Goal: Task Accomplishment & Management: Complete application form

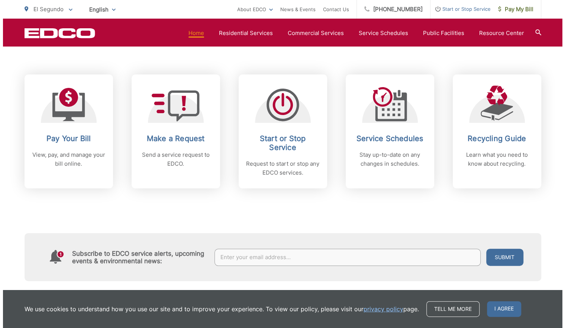
scroll to position [296, 0]
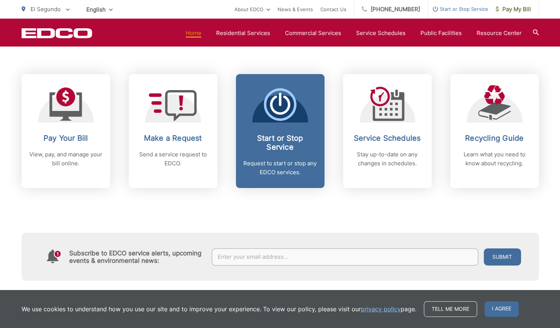
click at [281, 149] on h2 "Start or Stop Service" at bounding box center [280, 143] width 74 height 18
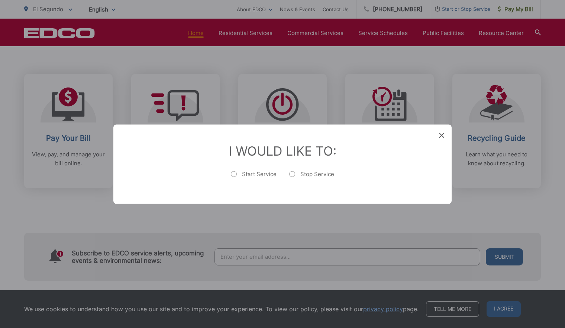
click at [233, 172] on label "Start Service" at bounding box center [254, 177] width 46 height 15
radio input "true"
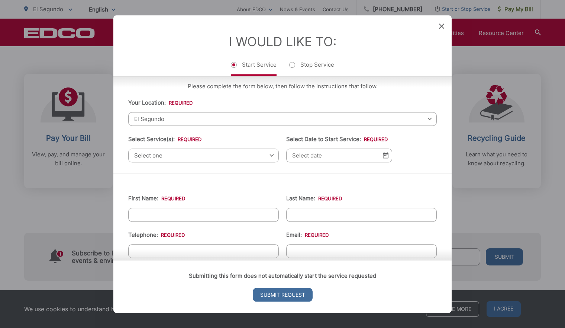
scroll to position [6, 0]
click at [242, 166] on div "Please complete the form below, then follow the instructions that follow. Your …" at bounding box center [282, 122] width 339 height 103
click at [227, 156] on span "Select one" at bounding box center [203, 155] width 151 height 14
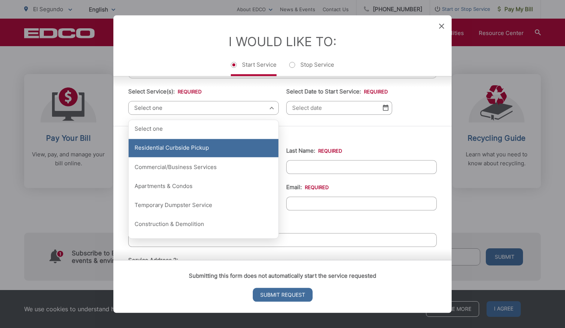
scroll to position [73, 0]
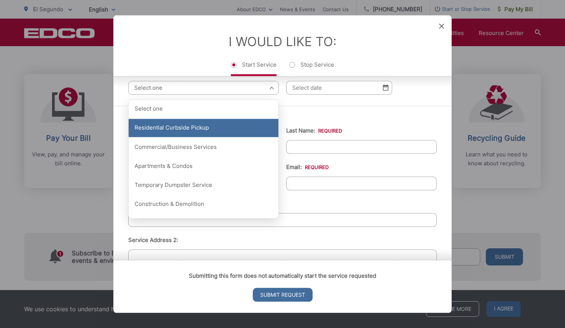
click at [211, 130] on div "Residential Curbside Pickup" at bounding box center [204, 128] width 150 height 19
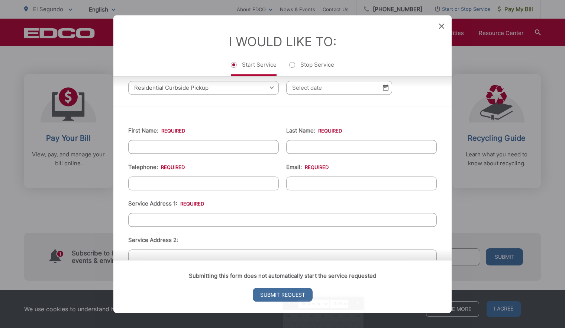
click at [319, 88] on input "Select Date to Start Service: *" at bounding box center [339, 88] width 106 height 14
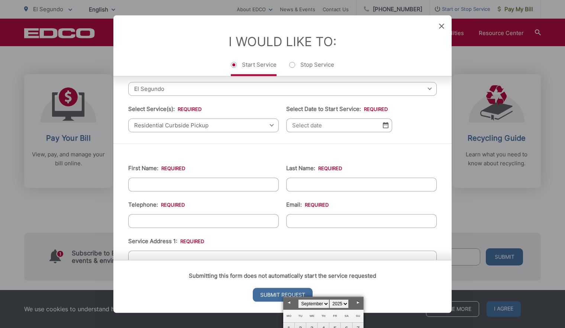
scroll to position [15, 0]
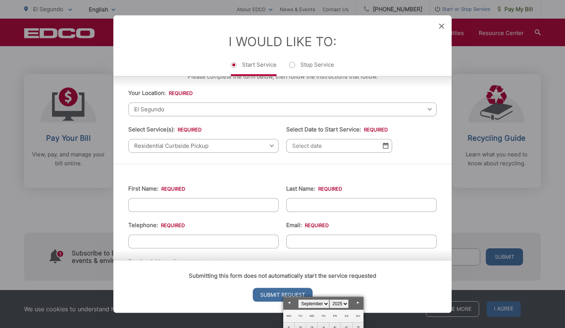
click at [387, 145] on input "Select Date to Start Service: *" at bounding box center [339, 146] width 106 height 14
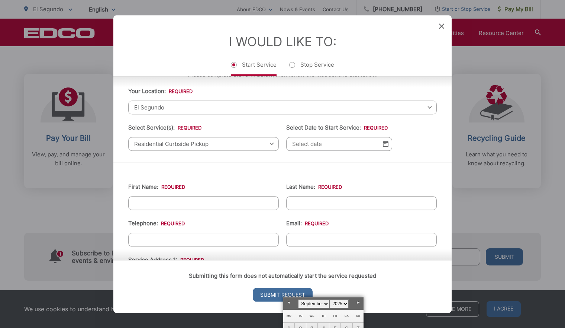
scroll to position [17, 0]
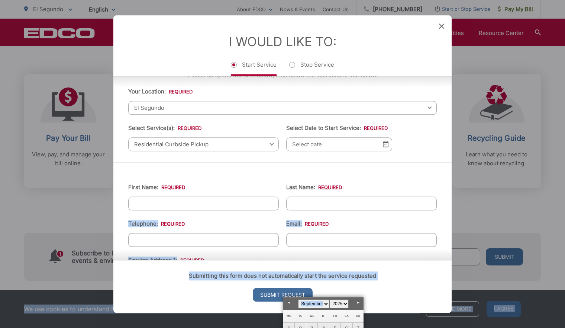
drag, startPoint x: 350, startPoint y: 300, endPoint x: 336, endPoint y: 248, distance: 53.9
click at [357, 302] on link "Next" at bounding box center [358, 302] width 11 height 11
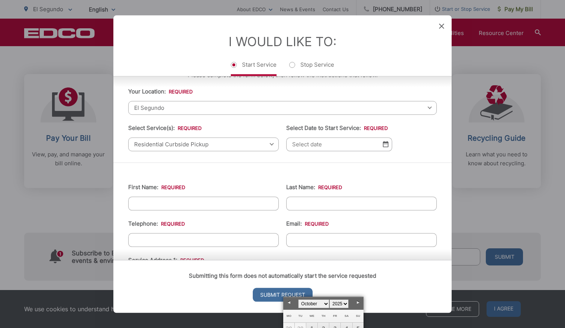
click at [357, 302] on link "Next" at bounding box center [358, 302] width 11 height 11
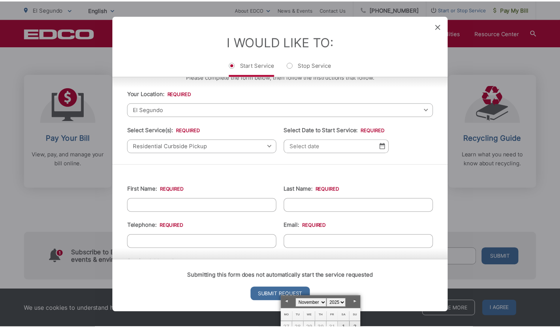
scroll to position [7, 0]
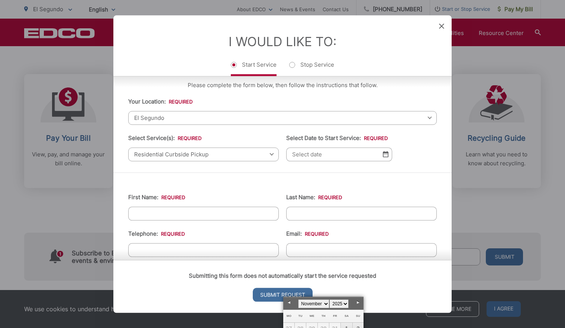
click at [356, 302] on link "Next" at bounding box center [358, 302] width 11 height 11
click at [289, 301] on link "Prev" at bounding box center [288, 302] width 11 height 11
click at [506, 117] on div "Entry Status None In Progress Completed None None In Progress Completed I Would…" at bounding box center [282, 164] width 565 height 328
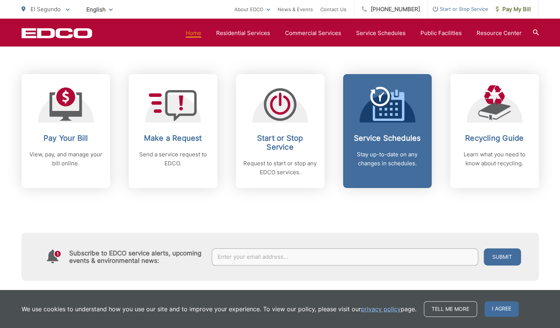
click at [398, 154] on p "Stay up-to-date on any changes in schedules." at bounding box center [387, 159] width 74 height 18
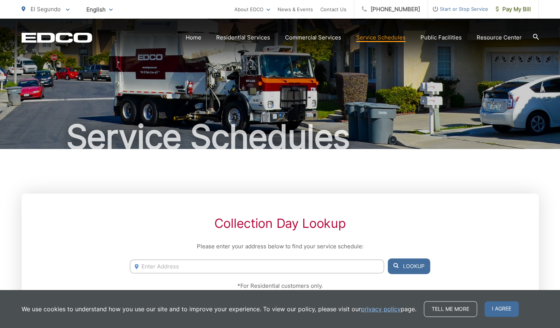
click at [285, 260] on input "Enter Address" at bounding box center [257, 266] width 254 height 14
click at [496, 303] on span "I agree" at bounding box center [501, 309] width 34 height 16
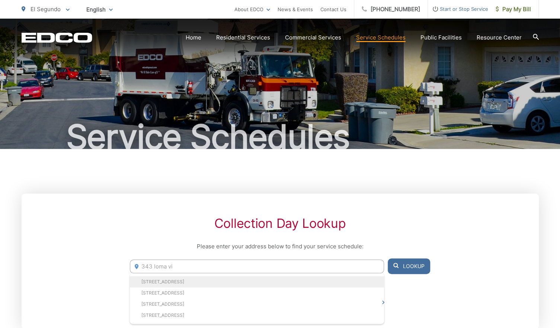
click at [204, 282] on li "[STREET_ADDRESS]" at bounding box center [257, 281] width 254 height 11
type input "[STREET_ADDRESS]"
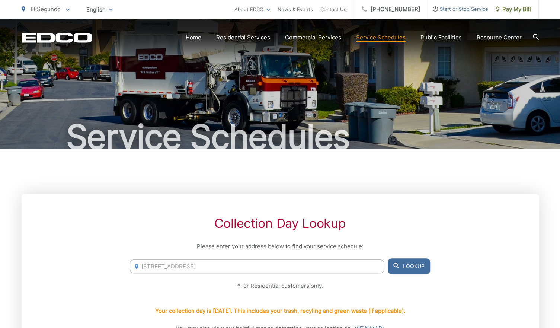
click at [407, 266] on button "Lookup" at bounding box center [409, 266] width 42 height 16
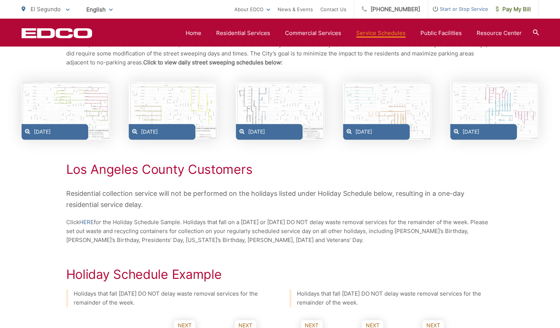
scroll to position [390, 0]
click at [272, 133] on div "Wednesday" at bounding box center [269, 132] width 67 height 16
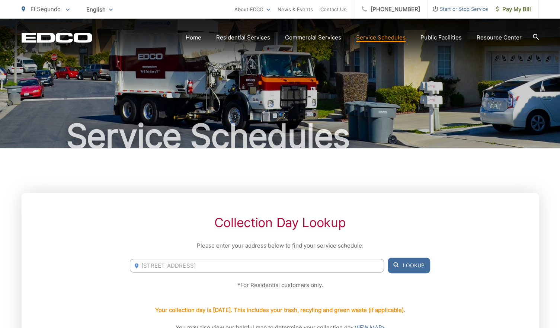
scroll to position [0, 0]
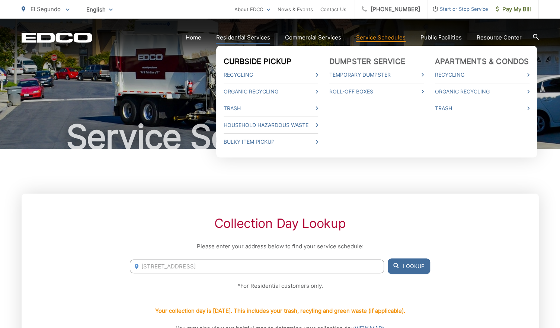
click at [264, 58] on link "Curbside Pickup" at bounding box center [258, 61] width 68 height 9
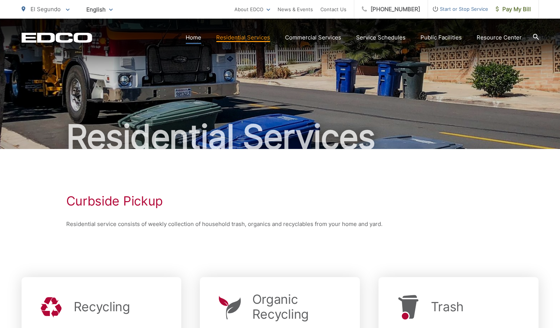
click at [195, 40] on link "Home" at bounding box center [194, 37] width 16 height 9
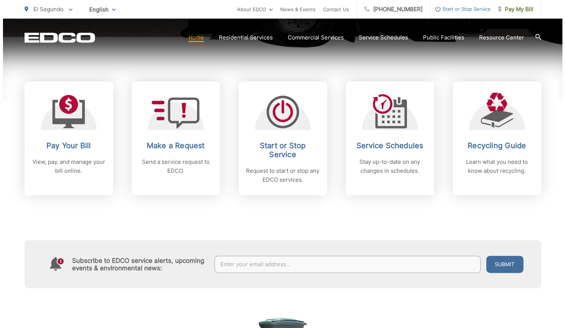
scroll to position [287, 0]
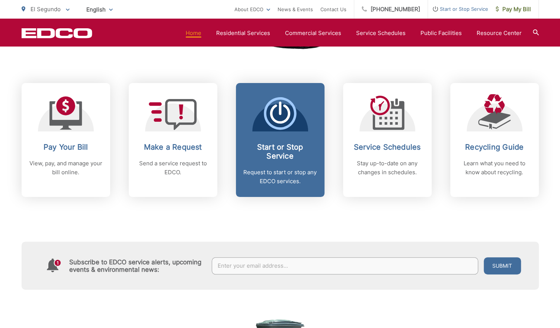
click at [279, 157] on h2 "Start or Stop Service" at bounding box center [280, 151] width 74 height 18
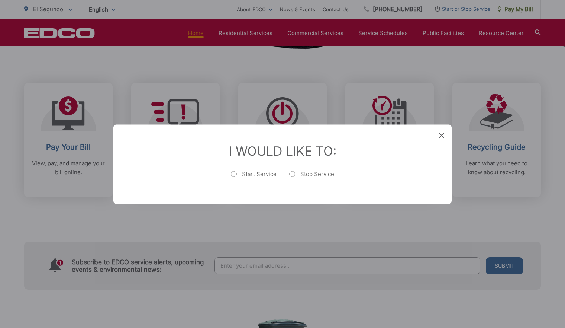
click at [236, 172] on label "Start Service" at bounding box center [254, 177] width 46 height 15
radio input "true"
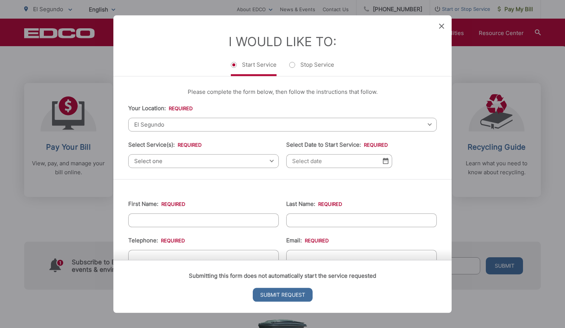
click at [229, 160] on span "Select one" at bounding box center [203, 161] width 151 height 14
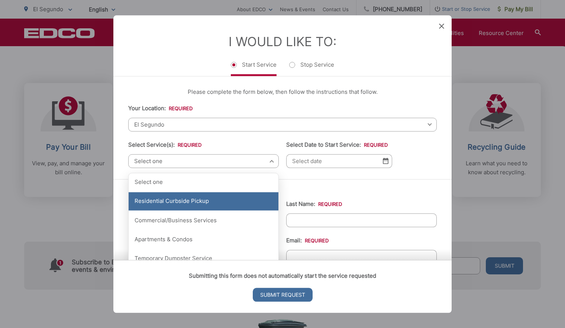
click at [199, 202] on div "Residential Curbside Pickup" at bounding box center [204, 201] width 150 height 19
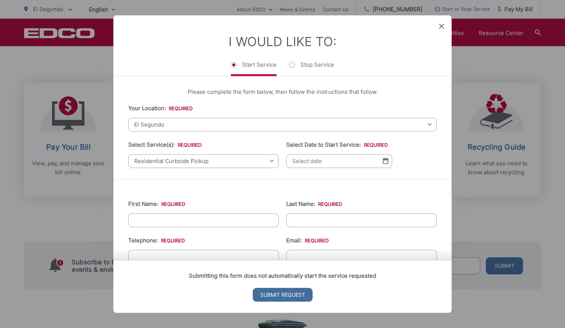
click at [383, 162] on img at bounding box center [386, 161] width 6 height 6
click at [349, 163] on input "Select Date to Start Service: *" at bounding box center [339, 161] width 106 height 14
click at [312, 162] on input "Select Date to Start Service: *" at bounding box center [339, 161] width 106 height 14
click at [383, 162] on img at bounding box center [386, 161] width 6 height 6
click at [363, 166] on input "Select Date to Start Service: *" at bounding box center [339, 161] width 106 height 14
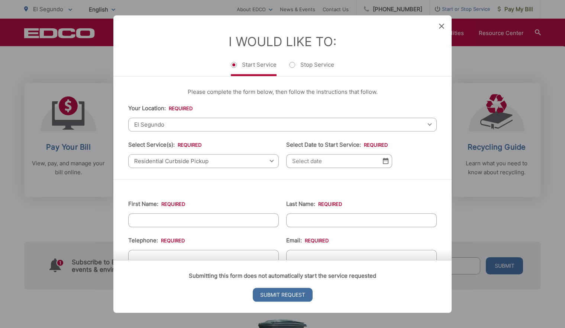
click at [383, 163] on img at bounding box center [386, 161] width 6 height 6
click at [318, 158] on input "Select Date to Start Service: *" at bounding box center [339, 161] width 106 height 14
drag, startPoint x: 318, startPoint y: 158, endPoint x: 358, endPoint y: 146, distance: 41.9
click at [358, 146] on li "Select Date to Start Service: * MM slash DD slash YYYY" at bounding box center [339, 154] width 106 height 28
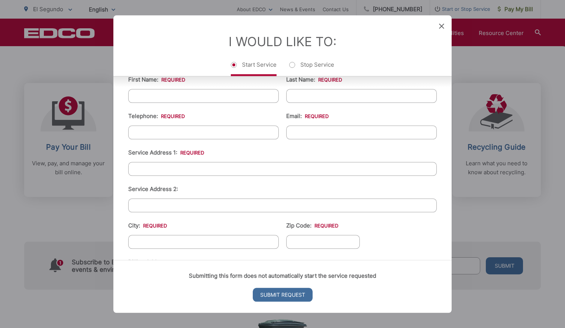
scroll to position [0, 0]
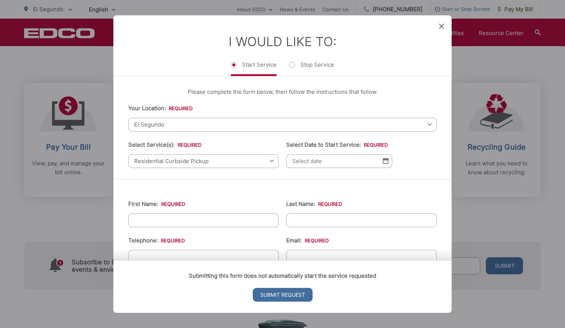
click at [320, 158] on input "Select Date to Start Service: *" at bounding box center [339, 161] width 106 height 14
click at [321, 160] on input "Select Date to Start Service: *" at bounding box center [339, 161] width 106 height 14
click at [371, 161] on input "Select Date to Start Service: *" at bounding box center [339, 161] width 106 height 14
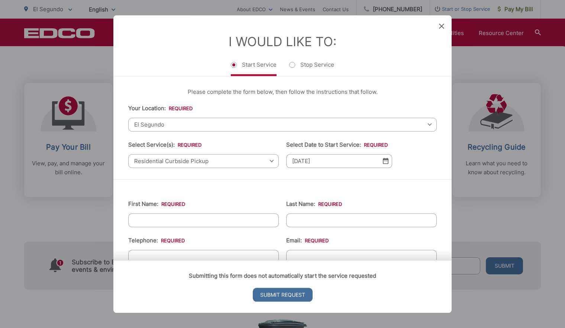
type input "10/22/2025"
click at [202, 218] on input "First Name: *" at bounding box center [203, 220] width 151 height 14
type input "Micah"
type input "Long"
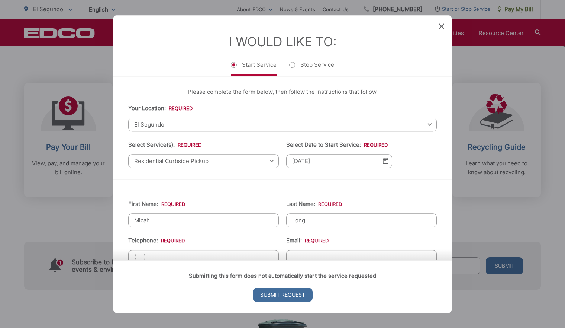
scroll to position [2, 0]
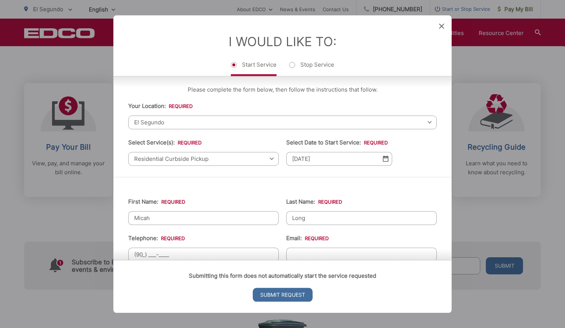
type input "(907) ___-____"
click at [319, 159] on input "10/22/2025" at bounding box center [339, 159] width 106 height 14
drag, startPoint x: 324, startPoint y: 160, endPoint x: 283, endPoint y: 152, distance: 42.1
click at [283, 152] on ul "Your Location: * Select your location Alpine Bonita Bonsall Borrego Springs Bou…" at bounding box center [282, 134] width 309 height 64
type input "11/1/2025"
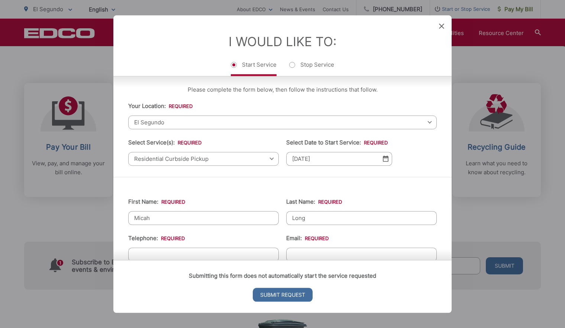
click at [272, 173] on div "Please complete the form below, then follow the instructions that follow. Your …" at bounding box center [282, 125] width 339 height 103
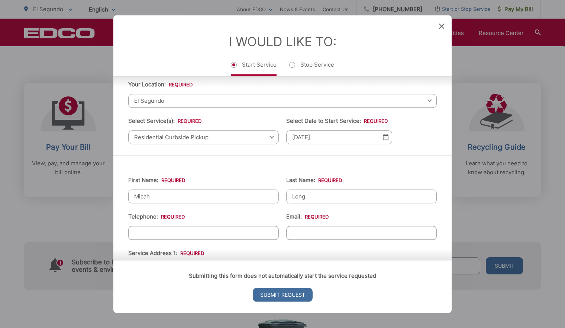
scroll to position [30, 0]
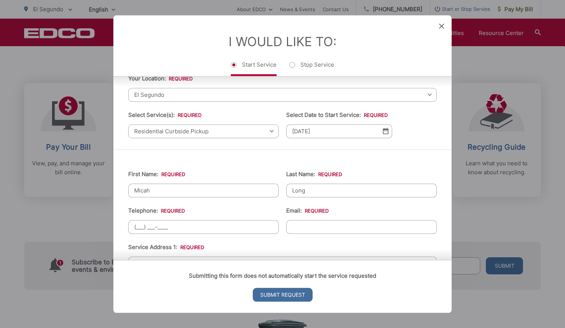
click at [152, 230] on input "(___) ___-____" at bounding box center [203, 227] width 151 height 14
type input "(907) 617-3358"
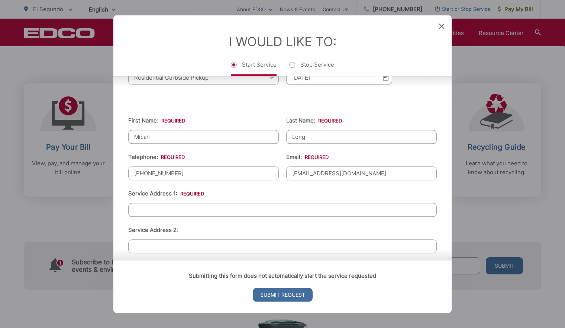
scroll to position [92, 0]
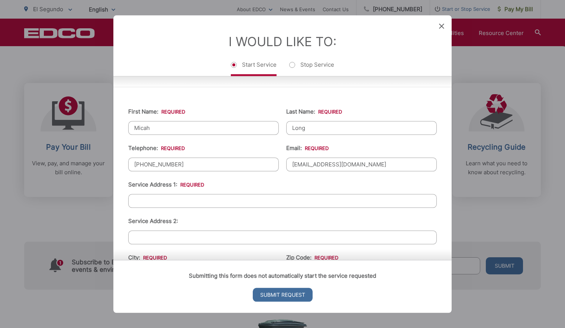
drag, startPoint x: 346, startPoint y: 164, endPoint x: 269, endPoint y: 163, distance: 77.0
click at [269, 163] on ul "First Name: * Micah Last Name: * Long Telephone: * (907) 617-3358 Email: * mica…" at bounding box center [282, 260] width 309 height 325
type input "micah.opal@gmail.com"
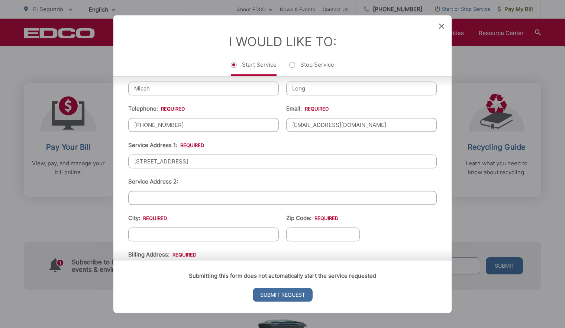
scroll to position [139, 0]
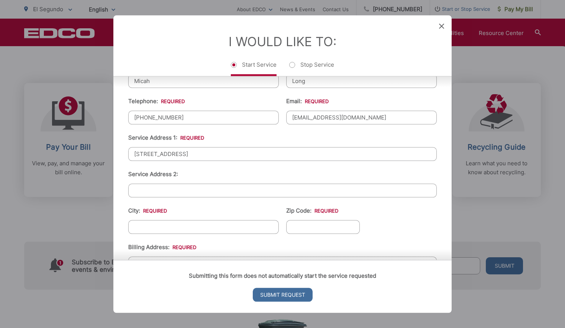
type input "343 Loma Vista St"
click at [162, 229] on input "City: *" at bounding box center [203, 227] width 151 height 14
type input "El Segundo"
type input "C"
type input "90245"
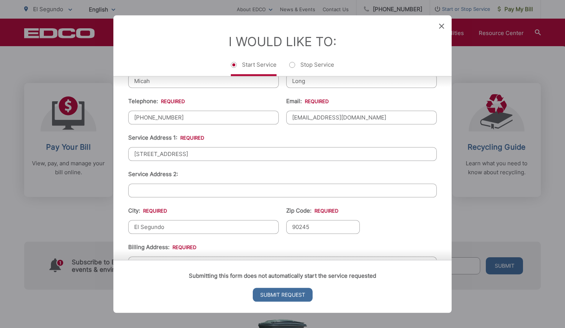
click at [198, 234] on ul "First Name: * Micah Last Name: * Long Telephone: * (907) 617-3358 Email: * mica…" at bounding box center [282, 213] width 309 height 325
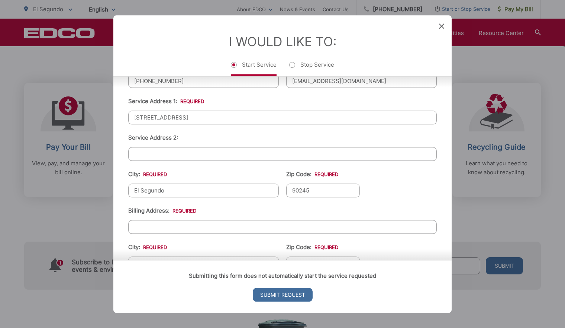
scroll to position [191, 0]
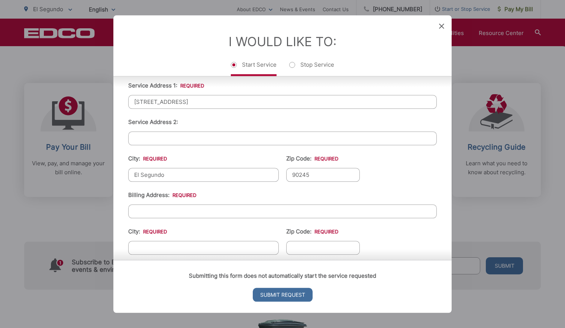
click at [185, 204] on input "Billing Address: *" at bounding box center [282, 211] width 309 height 14
type input "343 Loma Vista St"
type input "R"
type input "El Segundo"
type input "C"
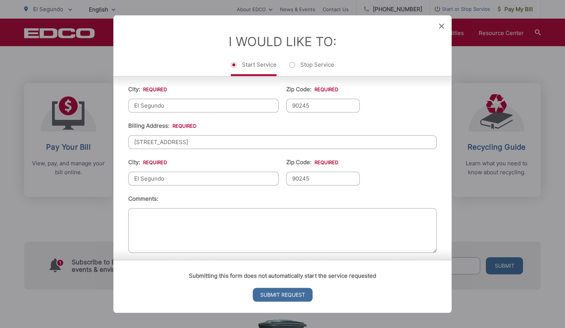
scroll to position [264, 0]
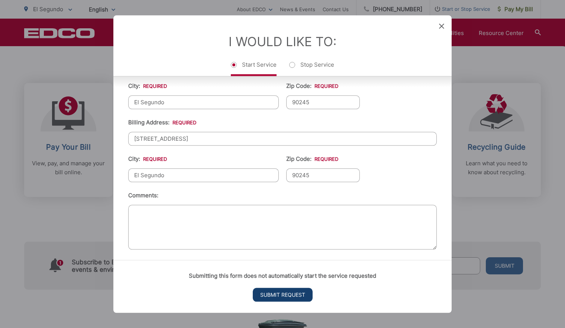
type input "90245"
click at [272, 294] on input "Submit Request" at bounding box center [283, 295] width 60 height 14
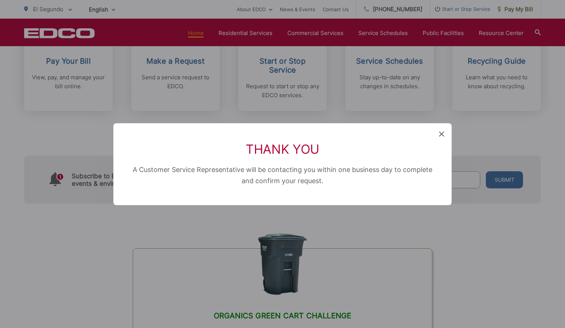
scroll to position [0, 0]
click at [443, 134] on icon at bounding box center [441, 133] width 5 height 5
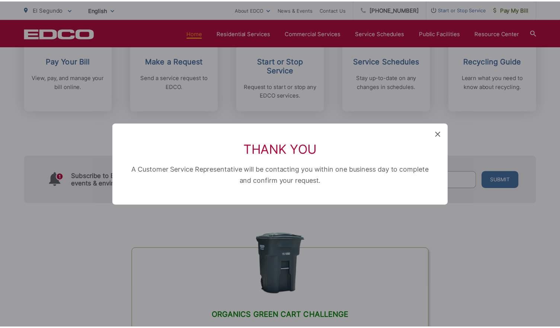
scroll to position [287, 0]
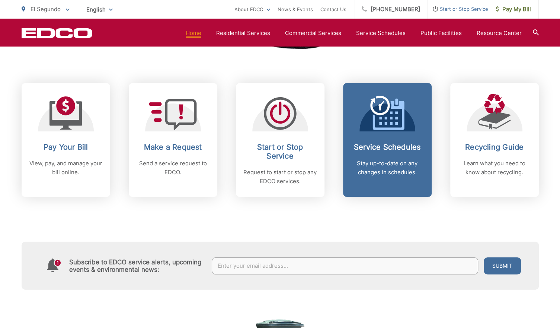
click at [377, 158] on div "Service Schedules Stay up-to-date on any changes in schedules." at bounding box center [387, 159] width 74 height 34
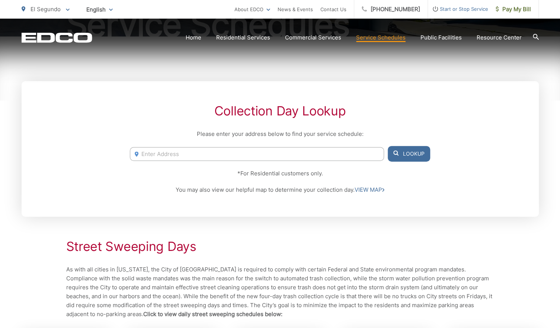
scroll to position [112, 0]
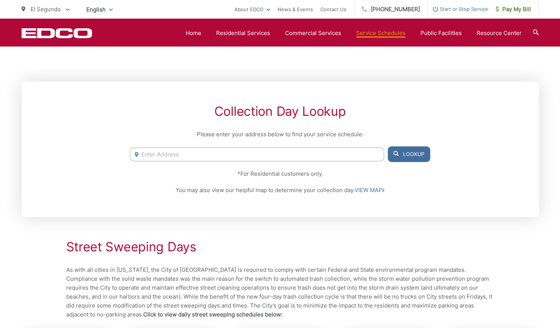
click at [250, 152] on input "Enter Address" at bounding box center [257, 154] width 254 height 14
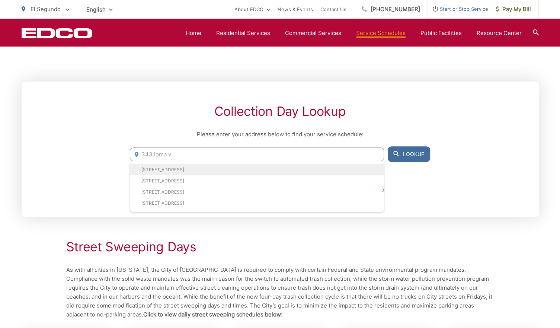
click at [218, 167] on li "[STREET_ADDRESS]" at bounding box center [257, 169] width 254 height 11
type input "[STREET_ADDRESS]"
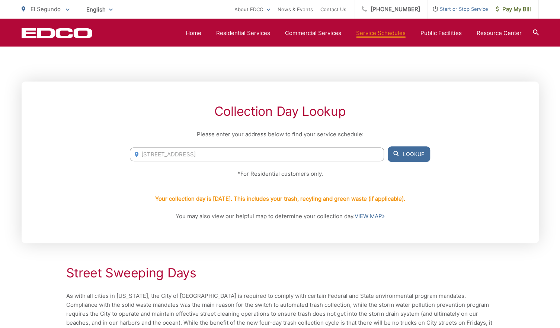
click at [404, 156] on button "Lookup" at bounding box center [409, 154] width 42 height 16
click at [378, 218] on link "VIEW MAP" at bounding box center [370, 216] width 30 height 9
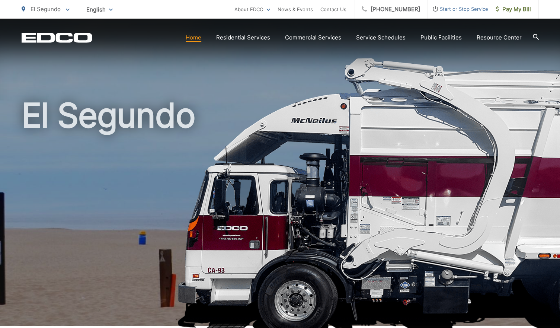
click at [193, 39] on link "Home" at bounding box center [194, 37] width 16 height 9
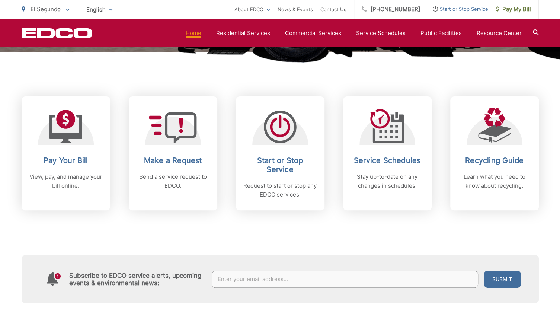
scroll to position [273, 0]
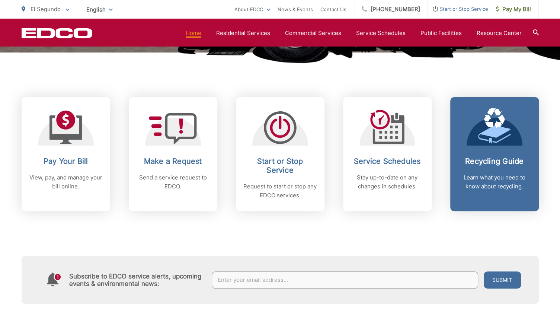
click at [500, 155] on link "Recycling Guide Learn what you need to know about recycling." at bounding box center [494, 154] width 89 height 114
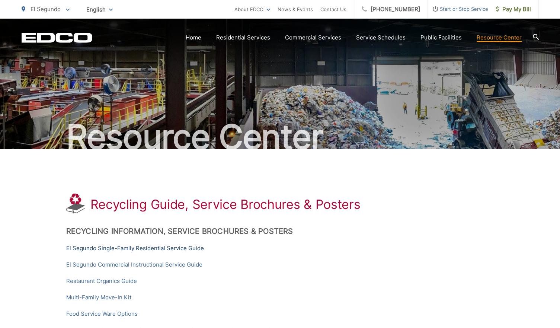
click at [103, 248] on link "El Segundo Single-Family Residential Service Guide" at bounding box center [135, 248] width 138 height 9
